Goal: Task Accomplishment & Management: Complete application form

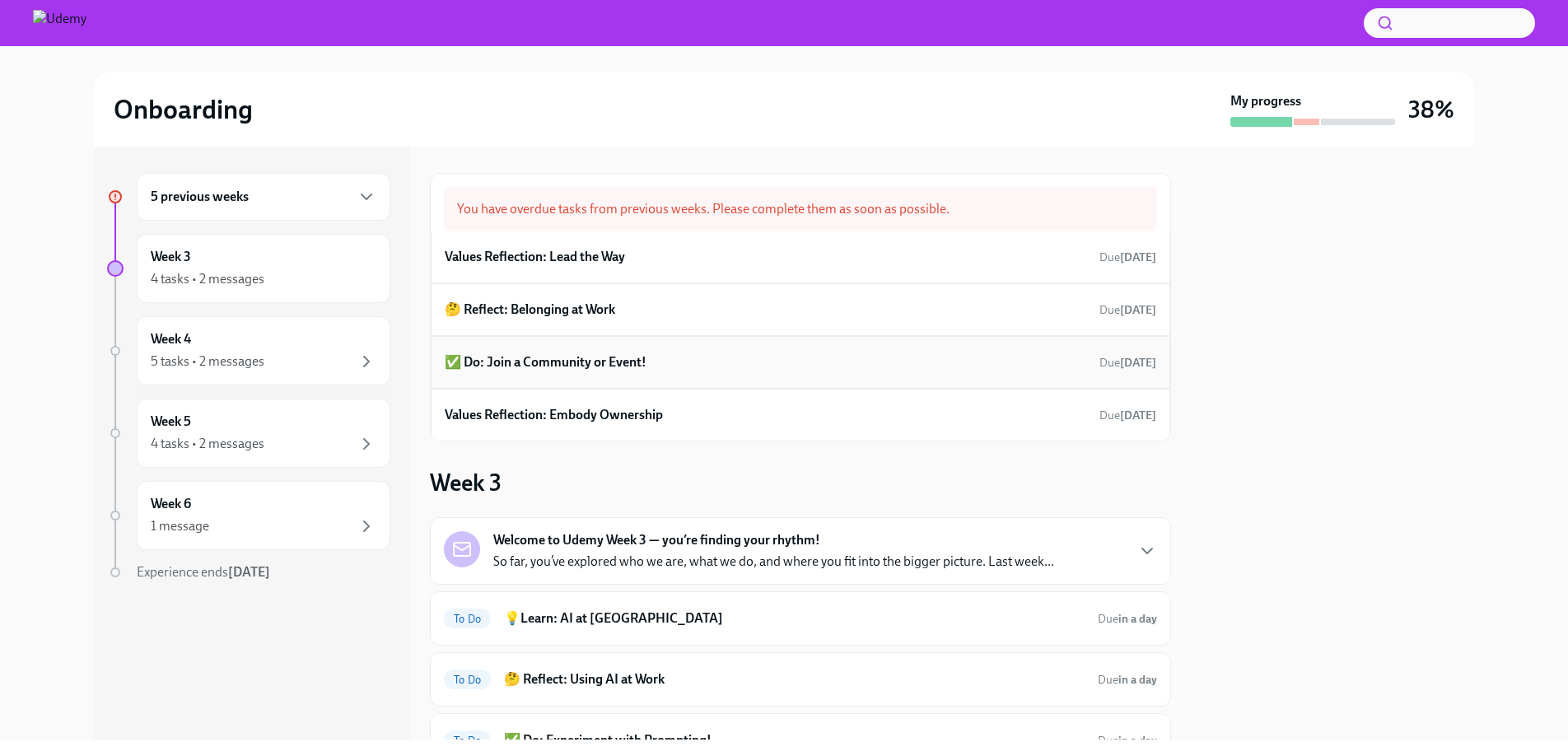
click at [522, 363] on h6 "✅ Do: Join a Community or Event!" at bounding box center [545, 362] width 201 height 18
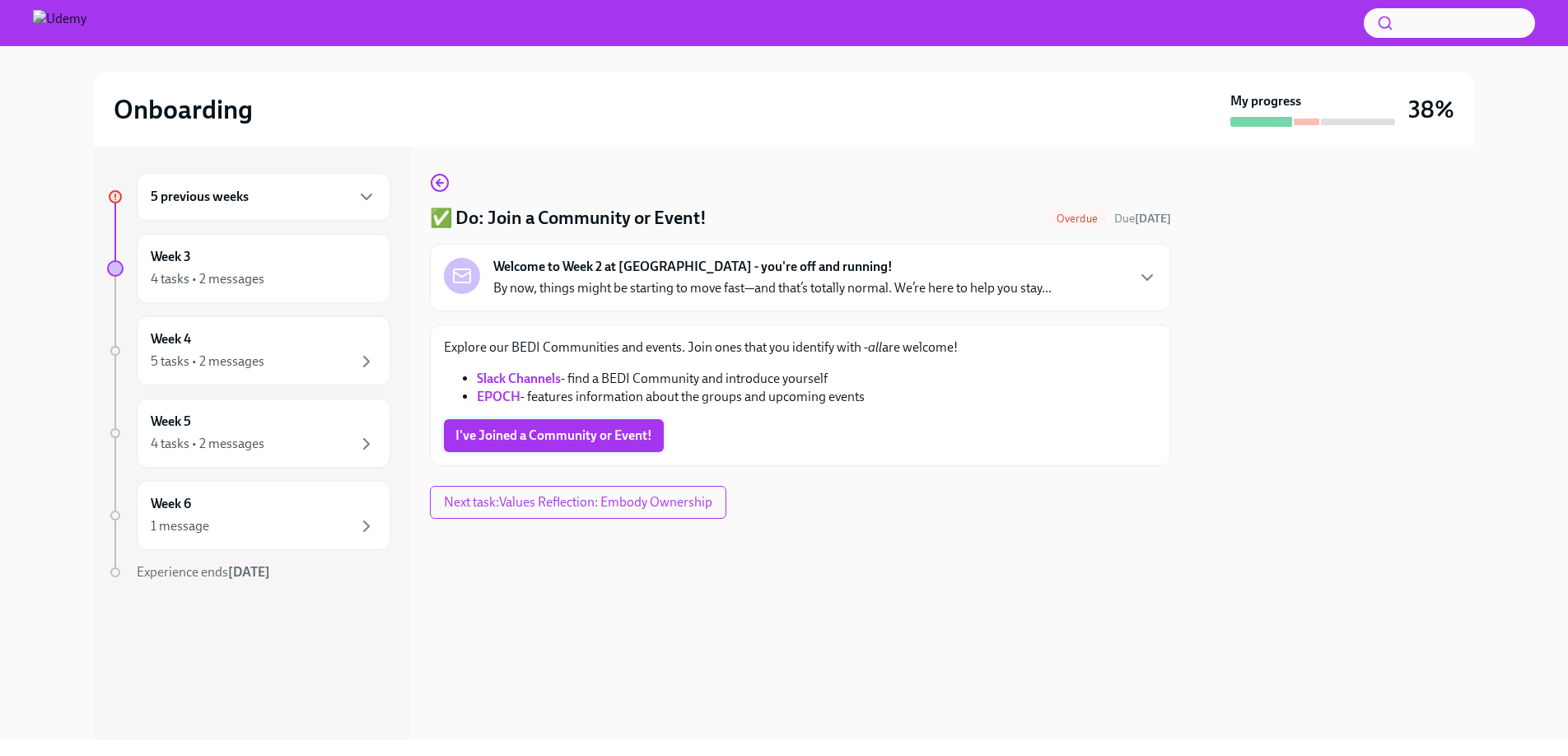
click at [545, 436] on span "I've Joined a Community or Event!" at bounding box center [553, 435] width 196 height 17
click at [443, 182] on icon "button" at bounding box center [440, 183] width 19 height 19
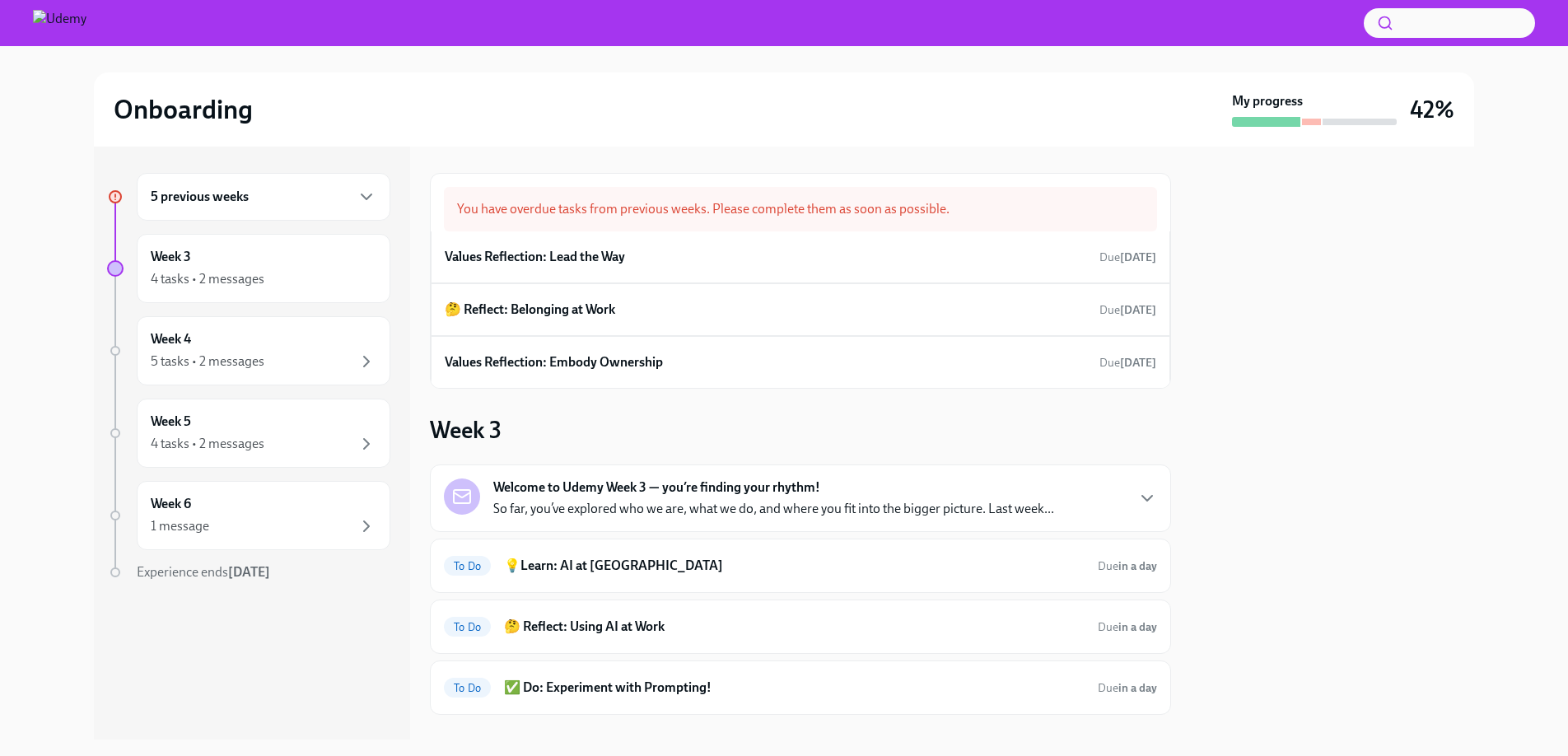
click at [692, 494] on strong "Welcome to Udemy Week 3 — you’re finding your rhythm!" at bounding box center [657, 487] width 327 height 18
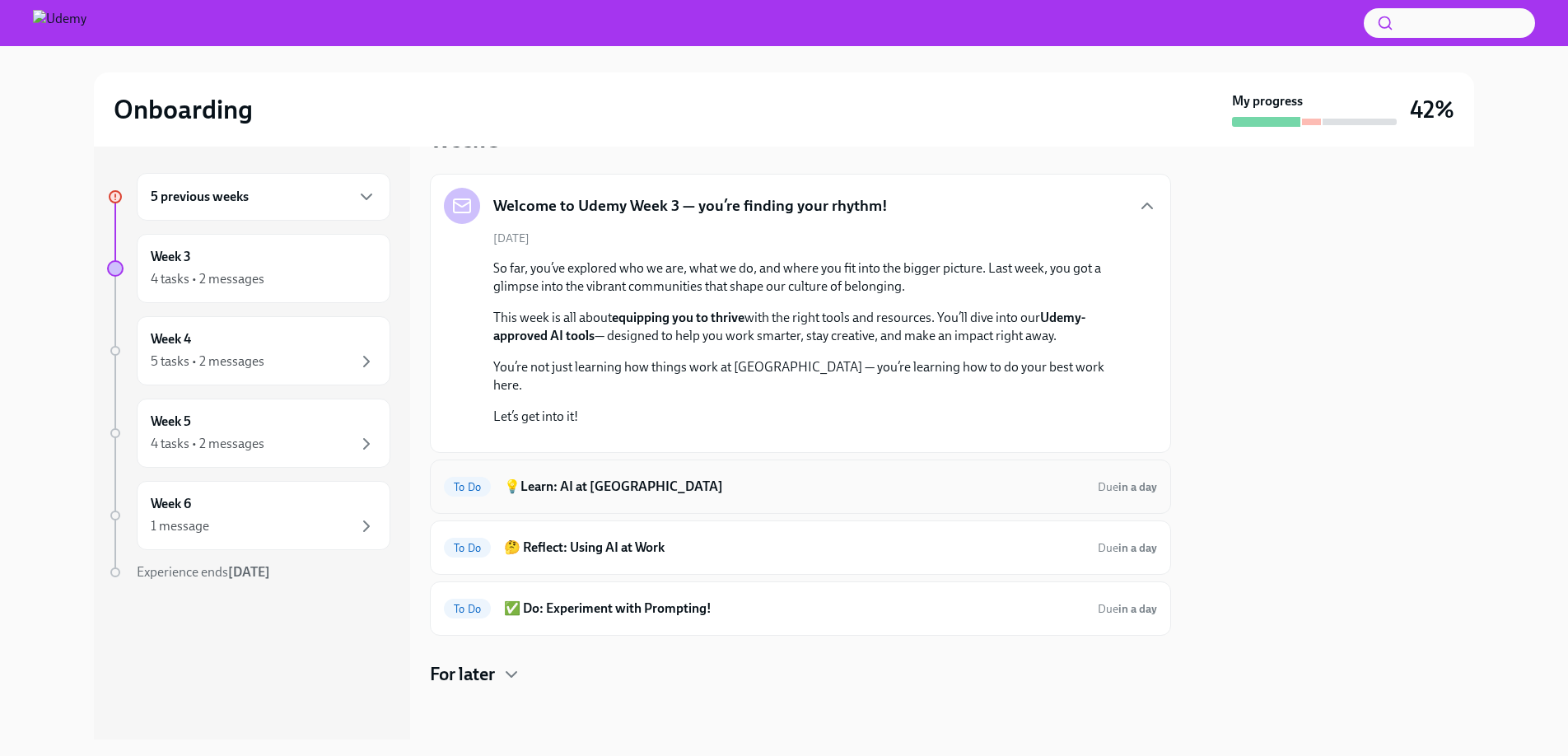
scroll to position [512, 0]
click at [645, 488] on h6 "💡Learn: AI at [GEOGRAPHIC_DATA]" at bounding box center [794, 486] width 581 height 18
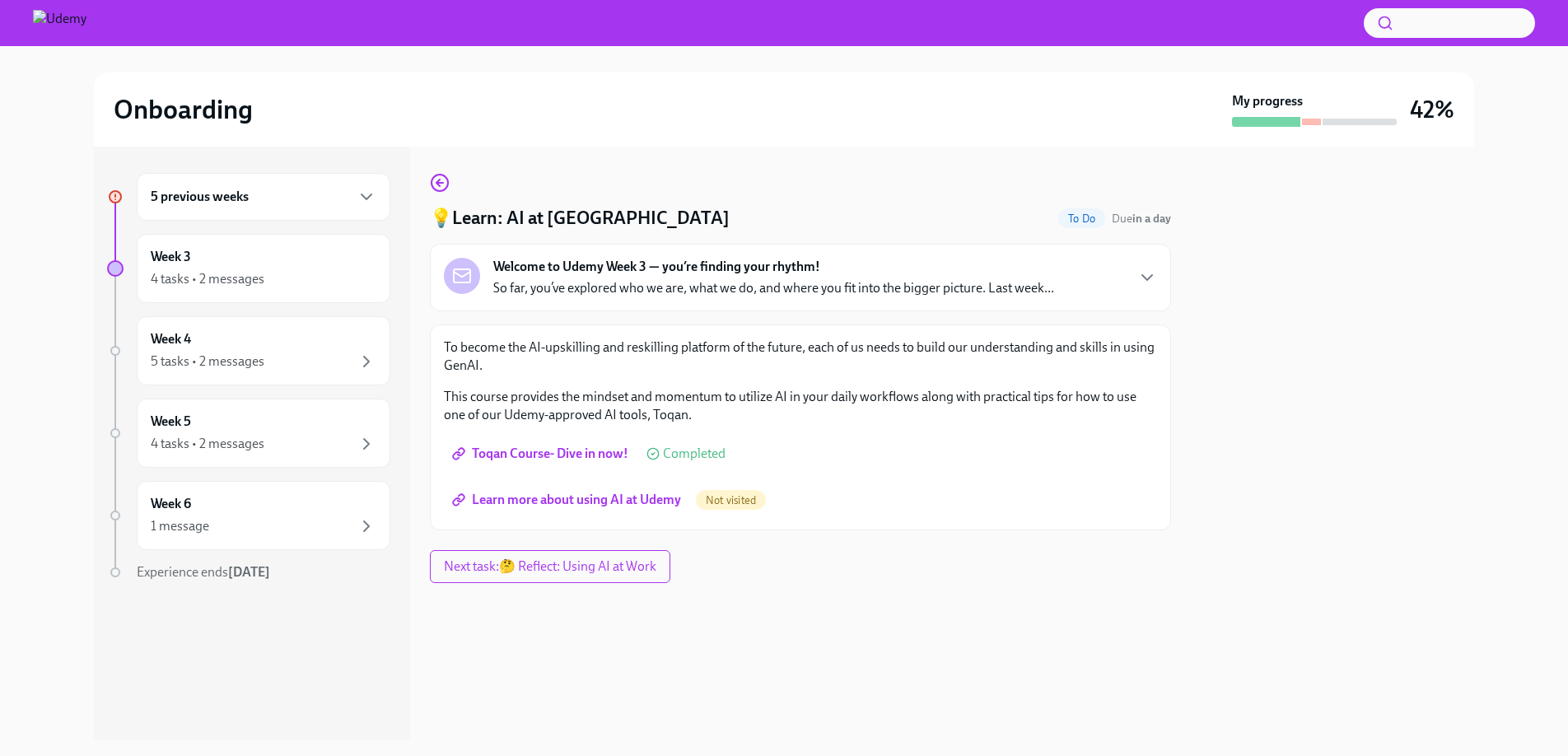
click at [519, 500] on span "Learn more about using AI at Udemy" at bounding box center [568, 499] width 226 height 17
